Goal: Navigation & Orientation: Find specific page/section

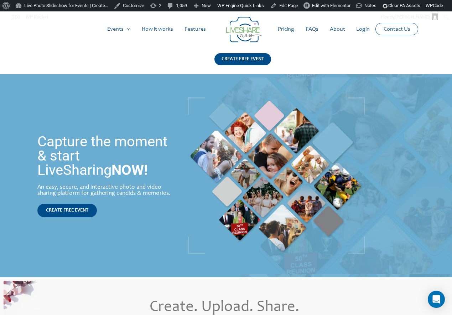
click at [347, 90] on div at bounding box center [294, 175] width 213 height 192
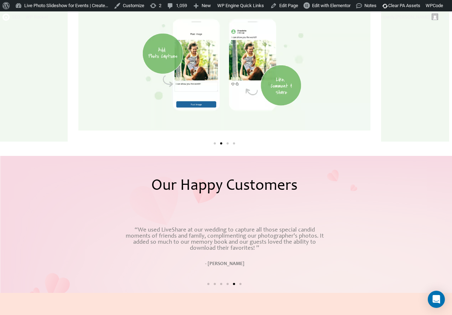
scroll to position [1104, 0]
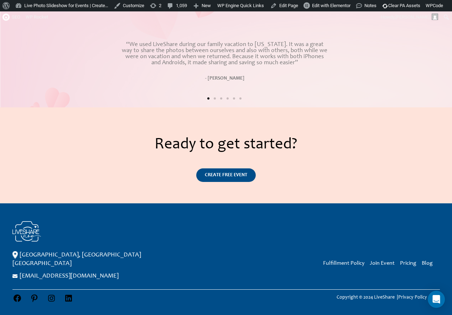
click at [57, 220] on div "Neillsville, WI USA support@livesharenow.com Fulfillment Policy Join Event Pric…" at bounding box center [226, 263] width 452 height 120
click at [116, 220] on div "Neillsville, WI USA support@livesharenow.com Fulfillment Policy Join Event Pric…" at bounding box center [226, 263] width 452 height 120
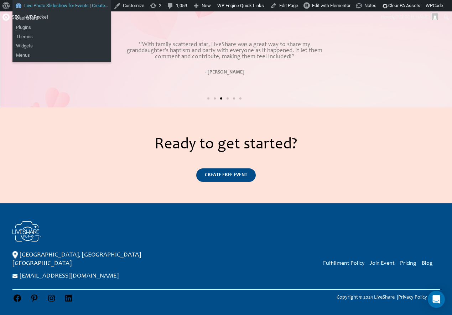
click at [54, 8] on link "Live Photo Slideshow for Events | Create…" at bounding box center [61, 5] width 99 height 11
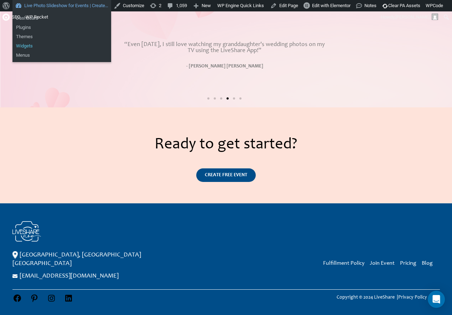
click at [29, 46] on link "Widgets" at bounding box center [61, 45] width 99 height 9
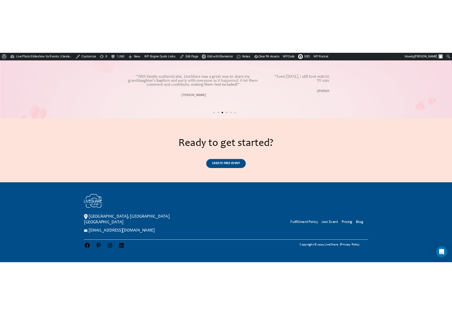
scroll to position [1098, 0]
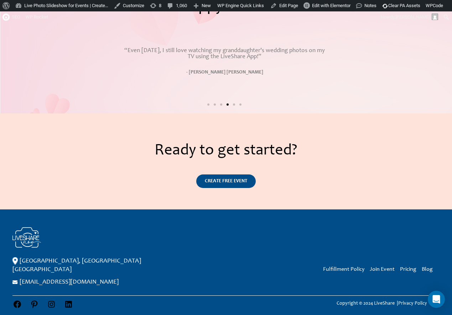
click at [163, 259] on p "[GEOGRAPHIC_DATA], [GEOGRAPHIC_DATA] [GEOGRAPHIC_DATA]" at bounding box center [104, 265] width 185 height 17
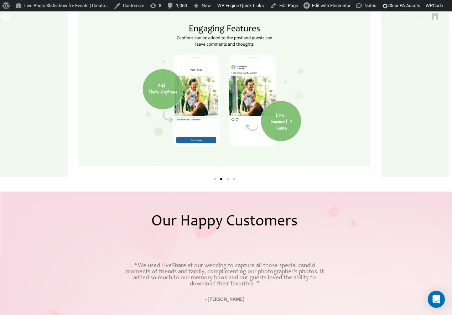
scroll to position [760, 0]
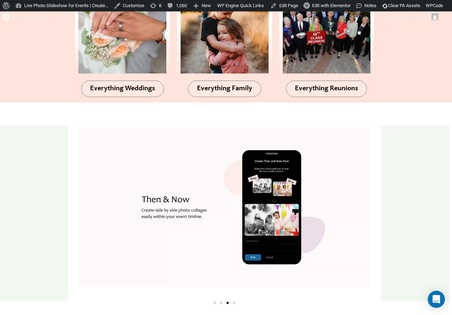
click at [205, 195] on div "Image Carousel" at bounding box center [224, 213] width 306 height 187
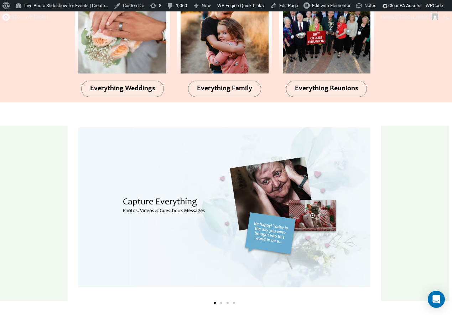
click at [255, 211] on div "Image Carousel" at bounding box center [224, 213] width 306 height 187
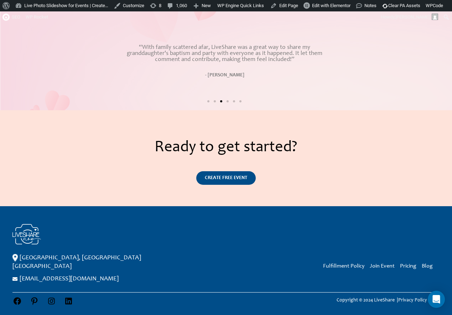
scroll to position [1104, 0]
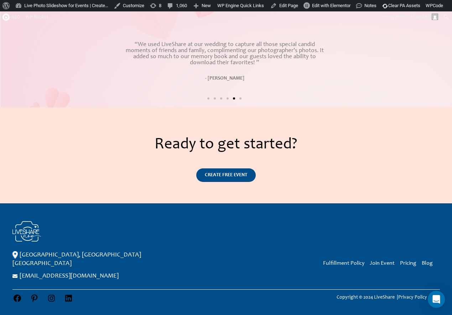
click at [87, 231] on div at bounding box center [104, 231] width 185 height 21
click at [14, 256] on img at bounding box center [14, 255] width 5 height 8
click at [24, 255] on p "[GEOGRAPHIC_DATA], [GEOGRAPHIC_DATA] [GEOGRAPHIC_DATA]" at bounding box center [104, 258] width 185 height 17
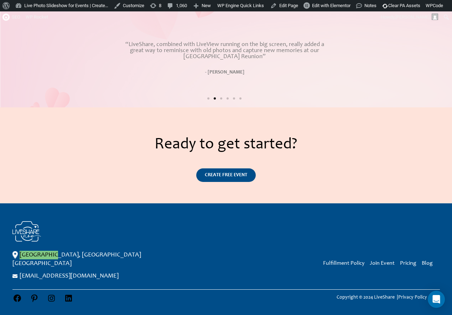
drag, startPoint x: 23, startPoint y: 255, endPoint x: 451, endPoint y: 107, distance: 452.6
click at [17, 230] on img at bounding box center [26, 231] width 29 height 21
click at [30, 224] on img at bounding box center [26, 231] width 29 height 21
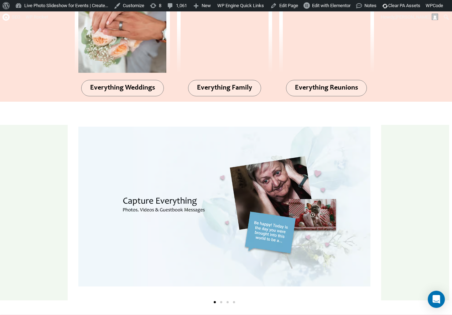
scroll to position [1104, 0]
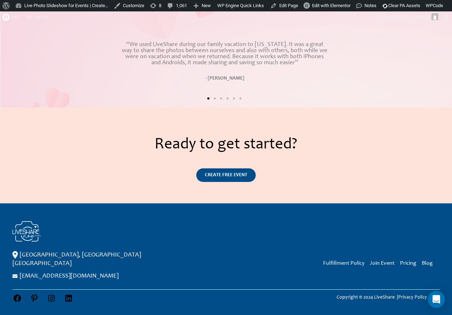
drag, startPoint x: 26, startPoint y: 232, endPoint x: 450, endPoint y: 182, distance: 426.4
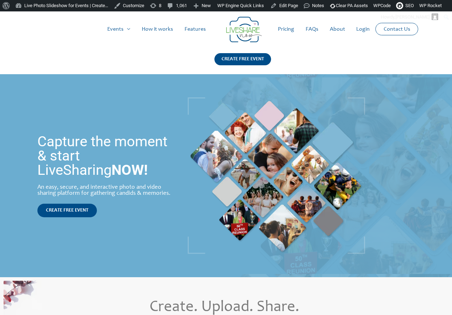
scroll to position [1104, 0]
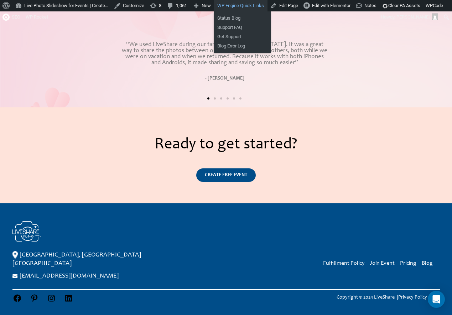
drag, startPoint x: 14, startPoint y: 254, endPoint x: 271, endPoint y: 10, distance: 354.6
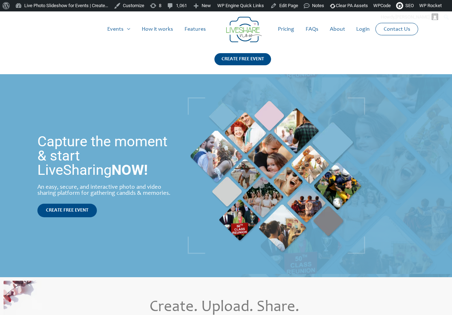
scroll to position [1104, 0]
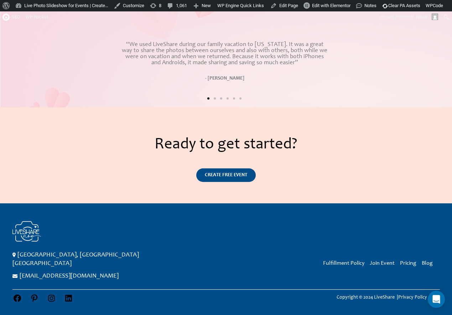
click at [14, 256] on img at bounding box center [13, 254] width 3 height 5
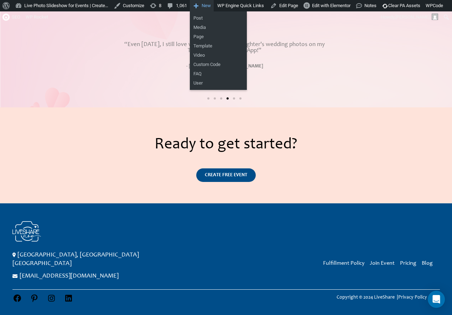
drag, startPoint x: 12, startPoint y: 255, endPoint x: 221, endPoint y: 11, distance: 321.2
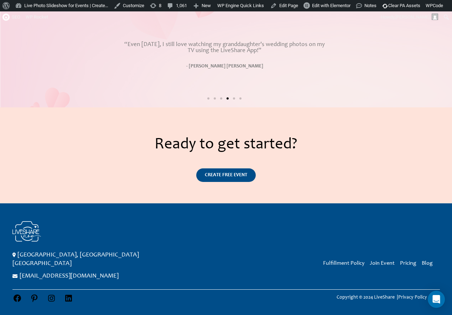
click at [15, 255] on img at bounding box center [13, 254] width 3 height 5
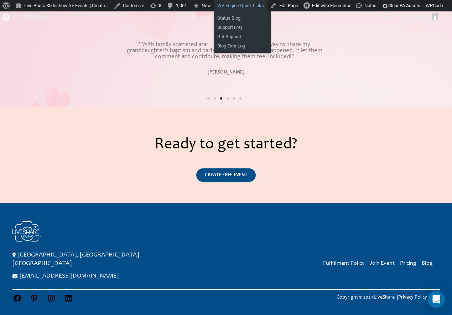
drag, startPoint x: 15, startPoint y: 266, endPoint x: 259, endPoint y: 5, distance: 357.7
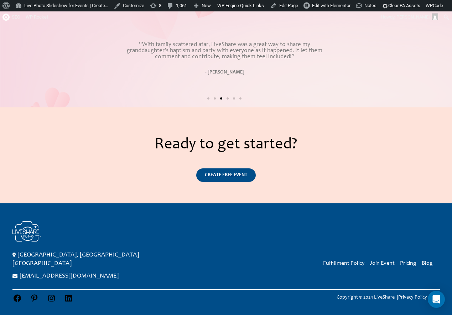
click at [36, 234] on img at bounding box center [26, 231] width 29 height 21
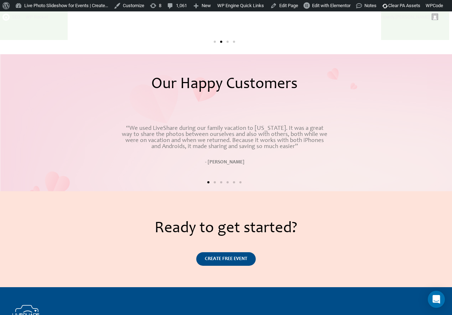
scroll to position [1104, 0]
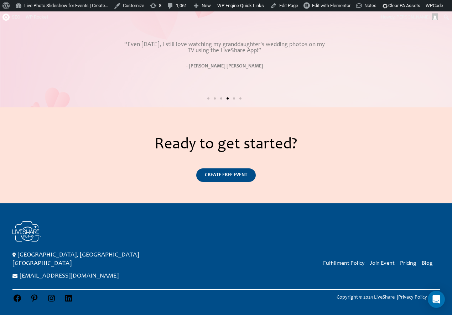
drag, startPoint x: 31, startPoint y: 237, endPoint x: 446, endPoint y: 75, distance: 445.2
